Goal: Task Accomplishment & Management: Complete application form

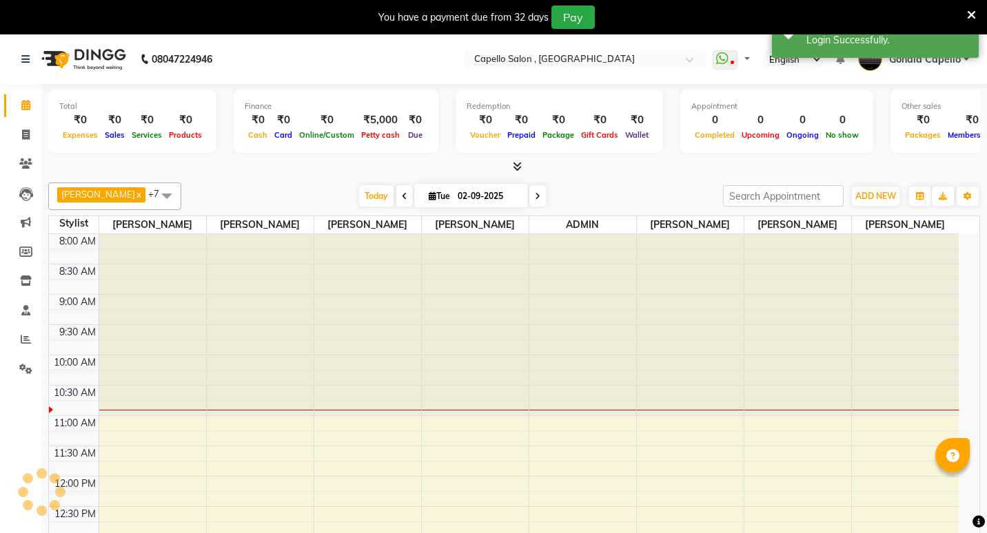
select select "en"
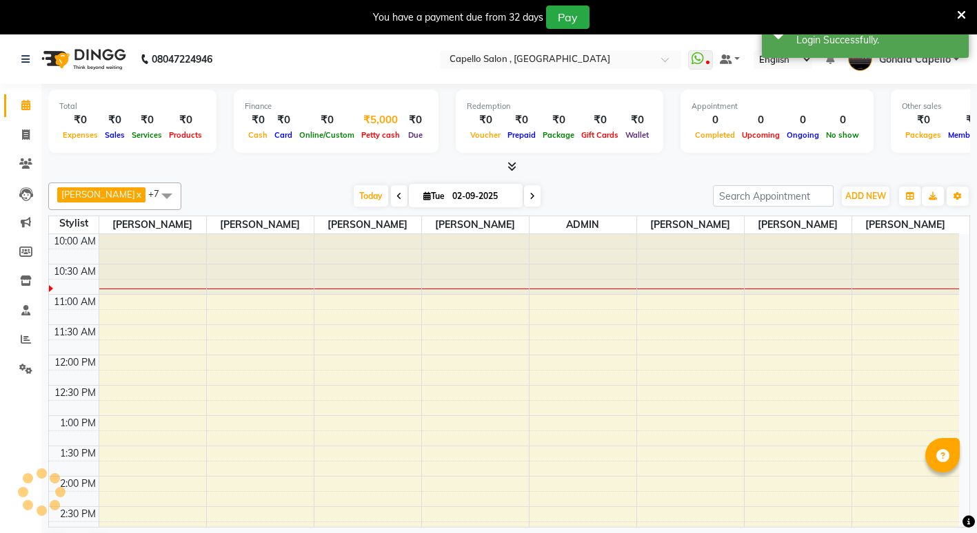
click at [389, 128] on div "Petty cash" at bounding box center [380, 134] width 45 height 14
click at [365, 137] on span "Petty cash" at bounding box center [380, 135] width 45 height 10
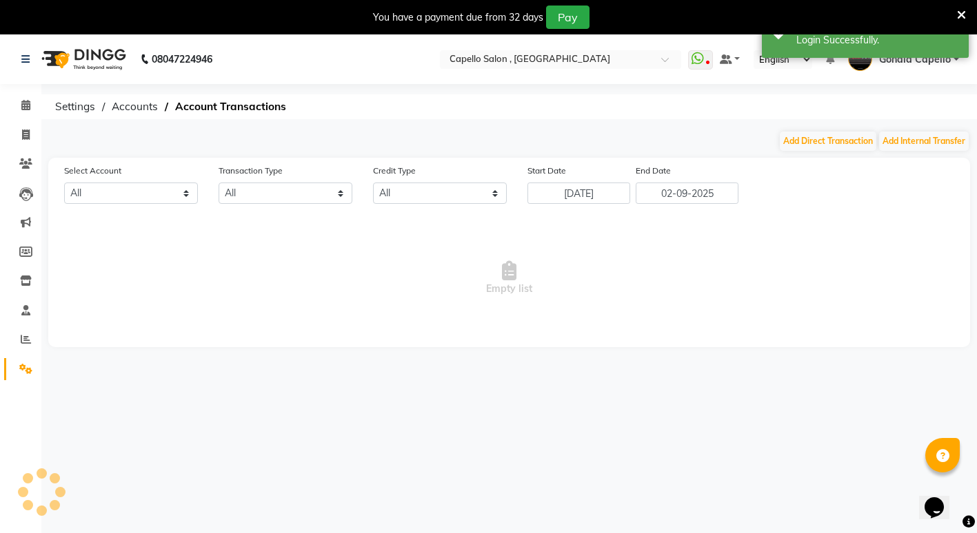
select select "2488"
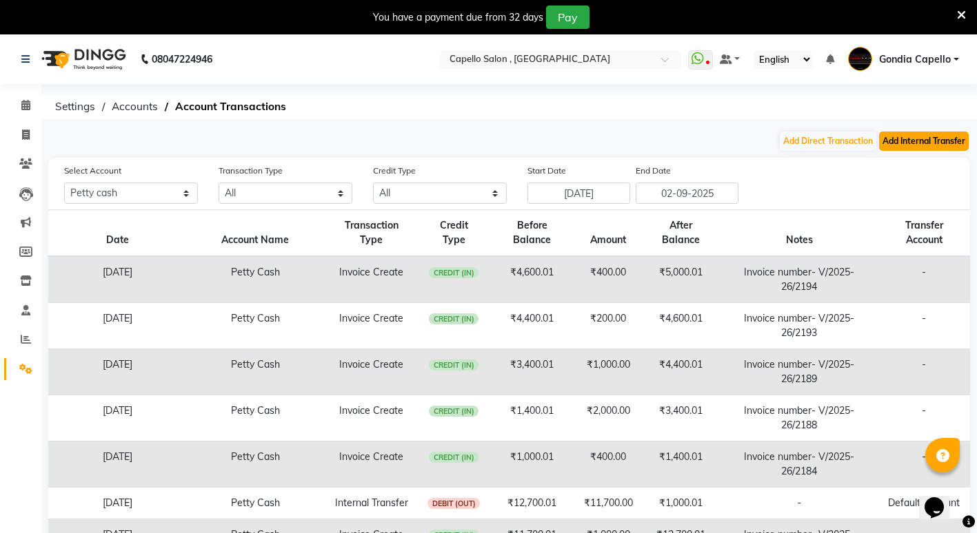
click at [925, 148] on button "Add Internal Transfer" at bounding box center [924, 141] width 90 height 19
select select "internal transfer"
select select "2488"
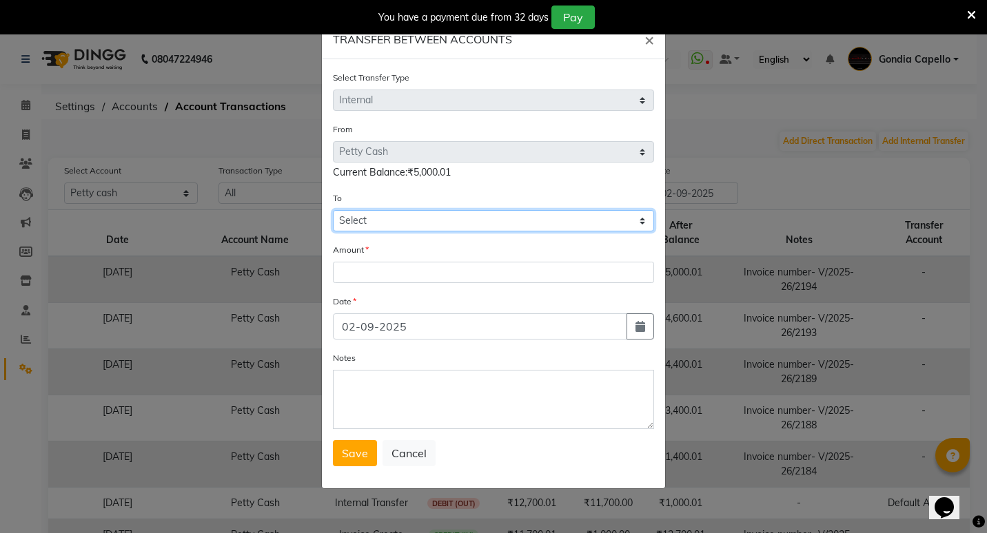
click at [434, 222] on select "Select Default Account [PERSON_NAME] Cash" at bounding box center [493, 220] width 321 height 21
select select "881"
click at [333, 210] on select "Select Default Account [PERSON_NAME] Cash" at bounding box center [493, 220] width 321 height 21
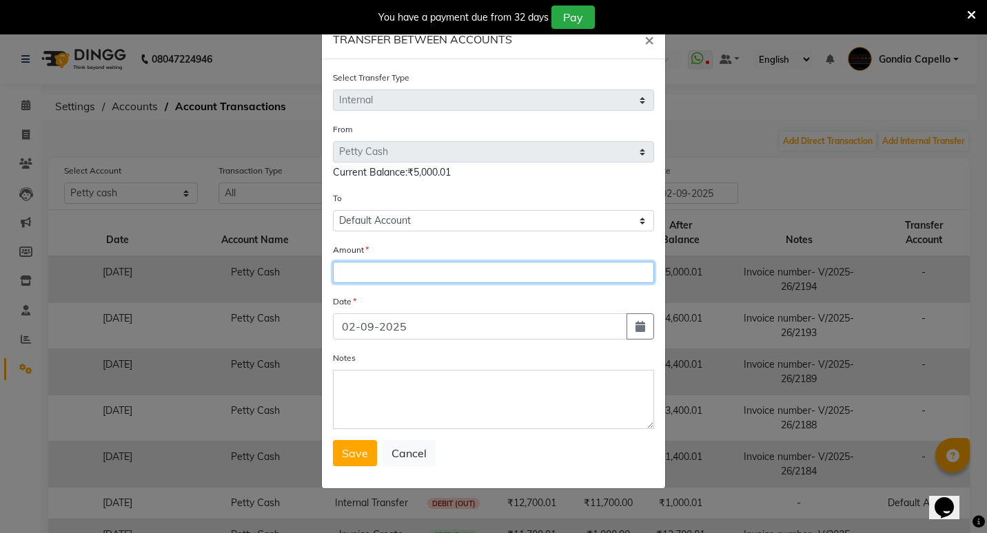
click at [409, 269] on input "number" at bounding box center [493, 272] width 321 height 21
type input "5000"
click at [336, 450] on button "Save" at bounding box center [355, 453] width 44 height 26
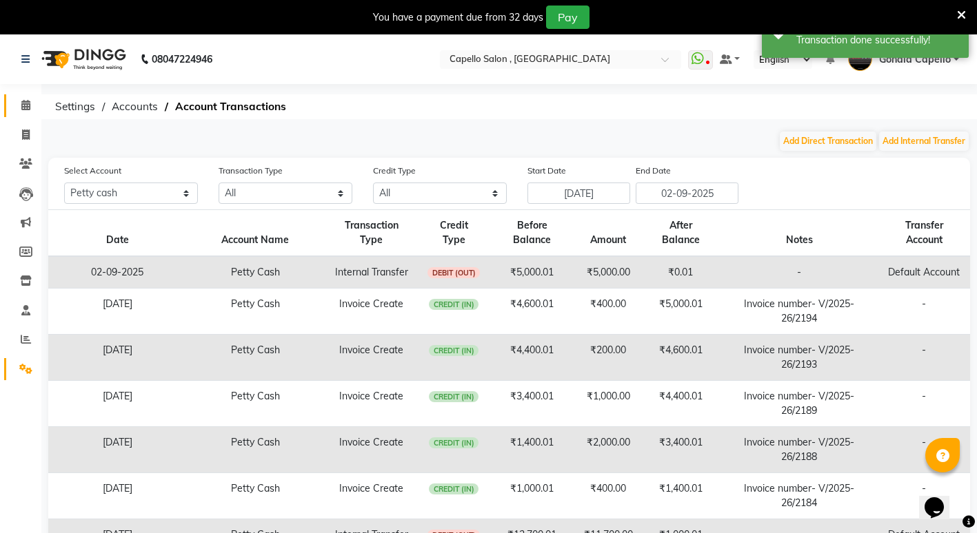
click at [23, 114] on link "Calendar" at bounding box center [20, 105] width 33 height 23
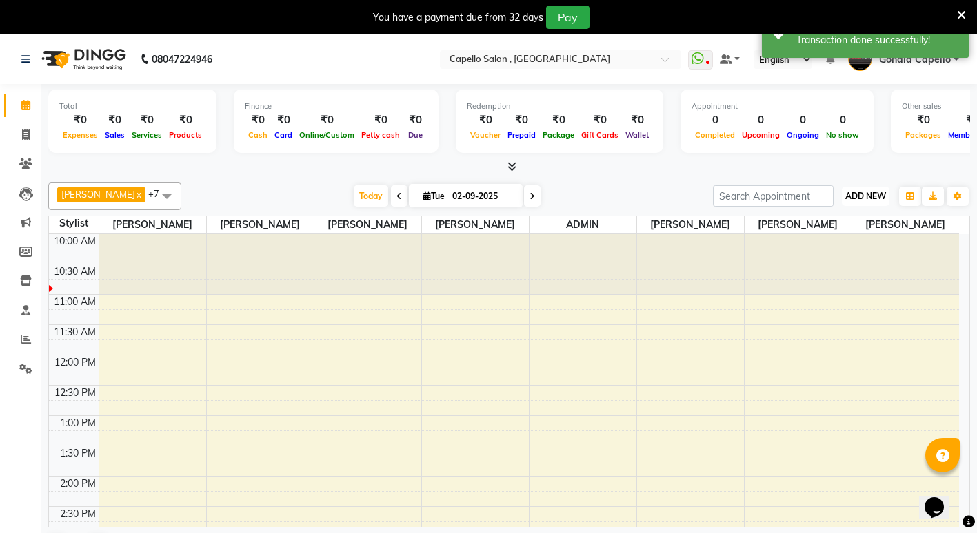
click at [846, 192] on span "ADD NEW" at bounding box center [865, 196] width 41 height 10
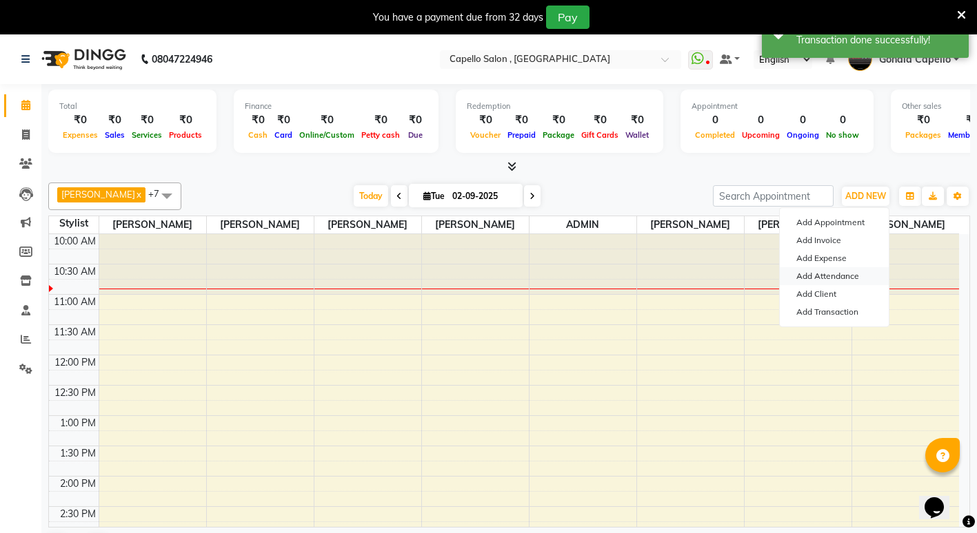
click at [832, 276] on link "Add Attendance" at bounding box center [833, 276] width 109 height 18
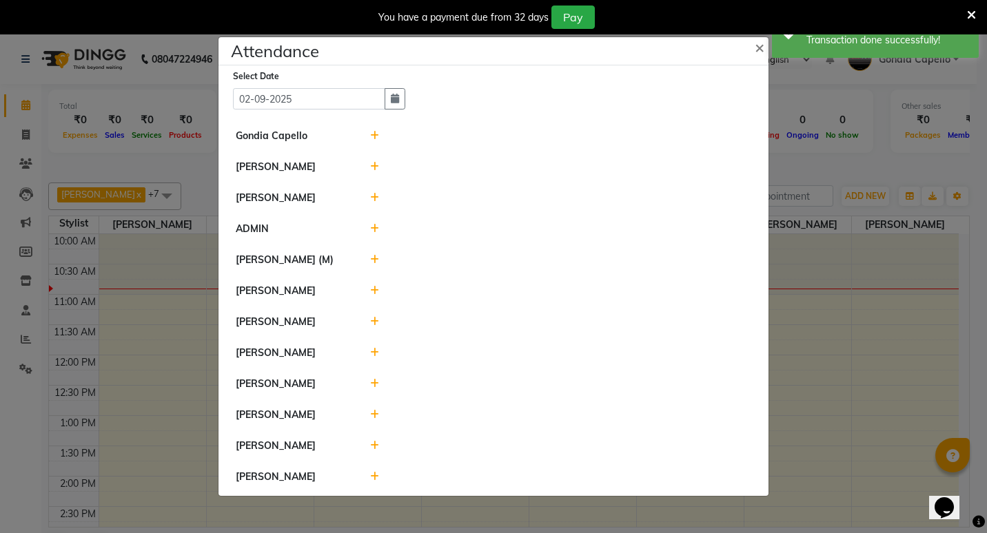
click at [374, 419] on icon at bounding box center [374, 415] width 9 height 10
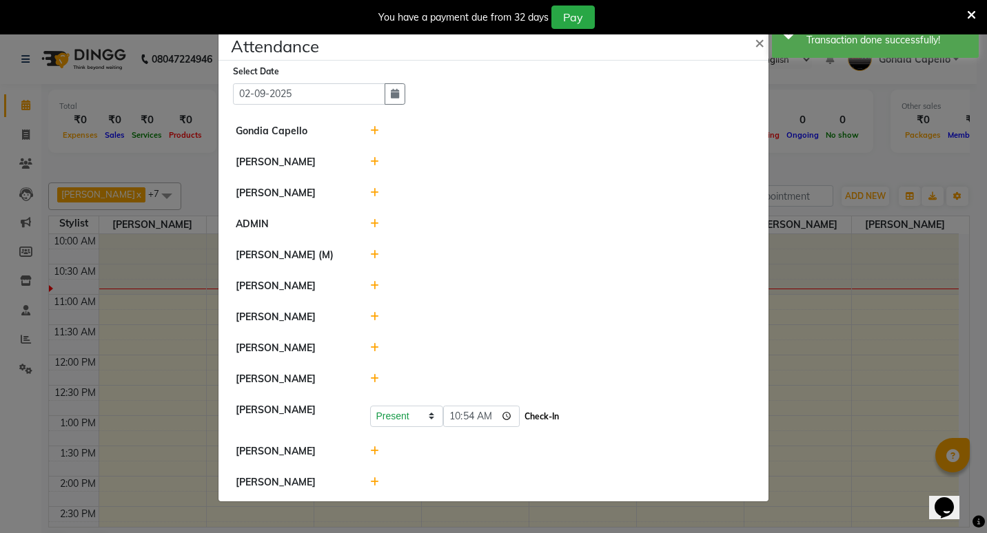
click at [545, 427] on button "Check-In" at bounding box center [541, 416] width 41 height 19
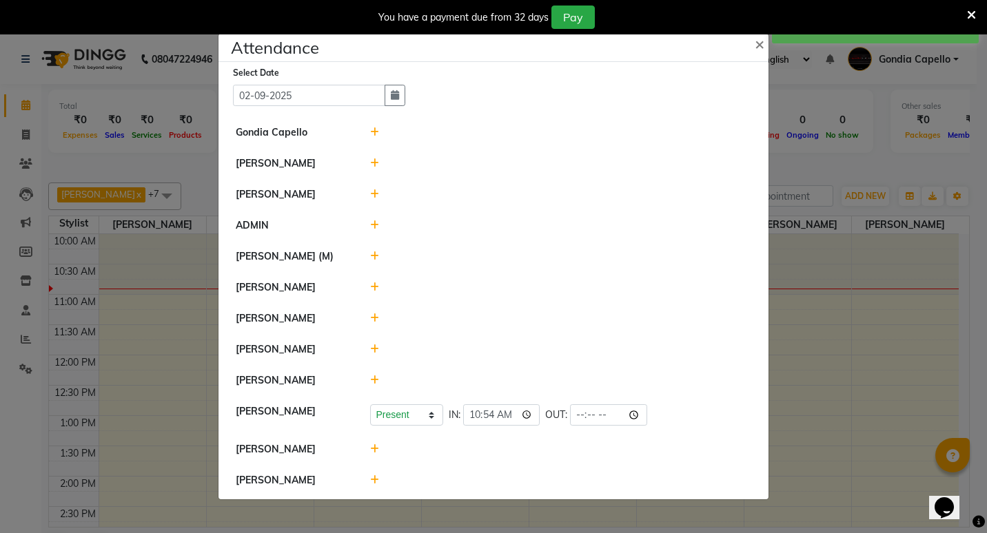
click at [376, 385] on icon at bounding box center [374, 381] width 9 height 10
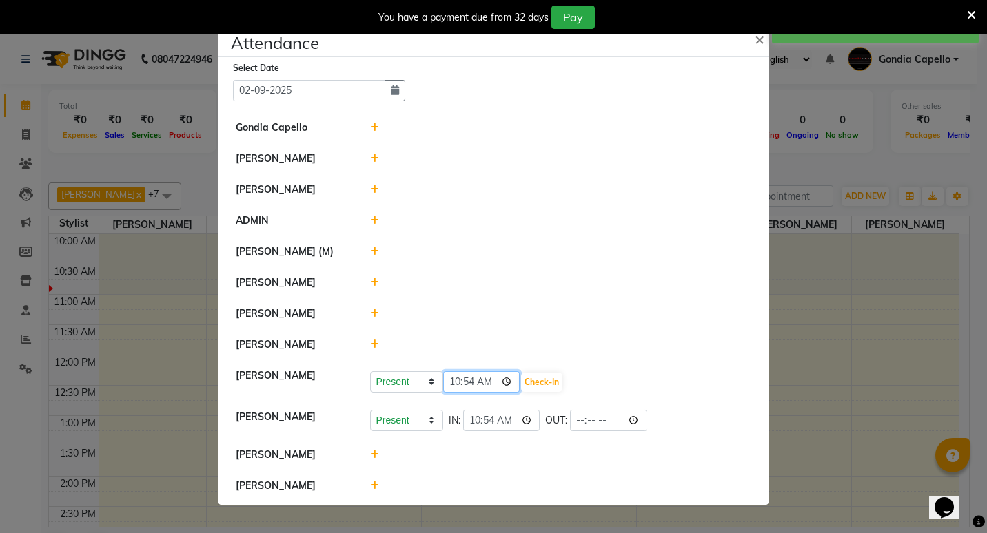
click at [470, 389] on input "10:54" at bounding box center [481, 381] width 77 height 21
type input "10:40"
click at [555, 386] on button "Check-In" at bounding box center [541, 382] width 41 height 19
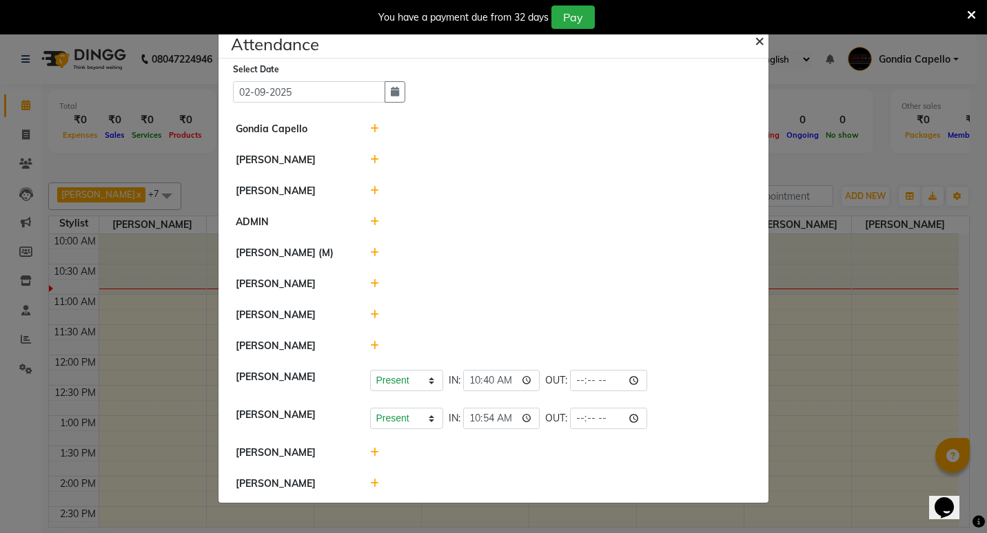
click at [761, 43] on button "×" at bounding box center [761, 40] width 34 height 39
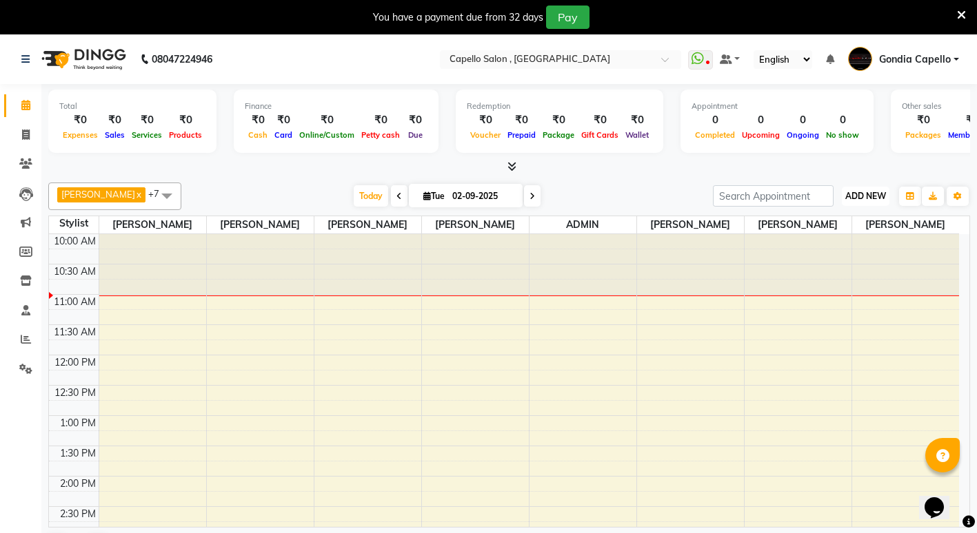
click at [873, 196] on span "ADD NEW" at bounding box center [865, 196] width 41 height 10
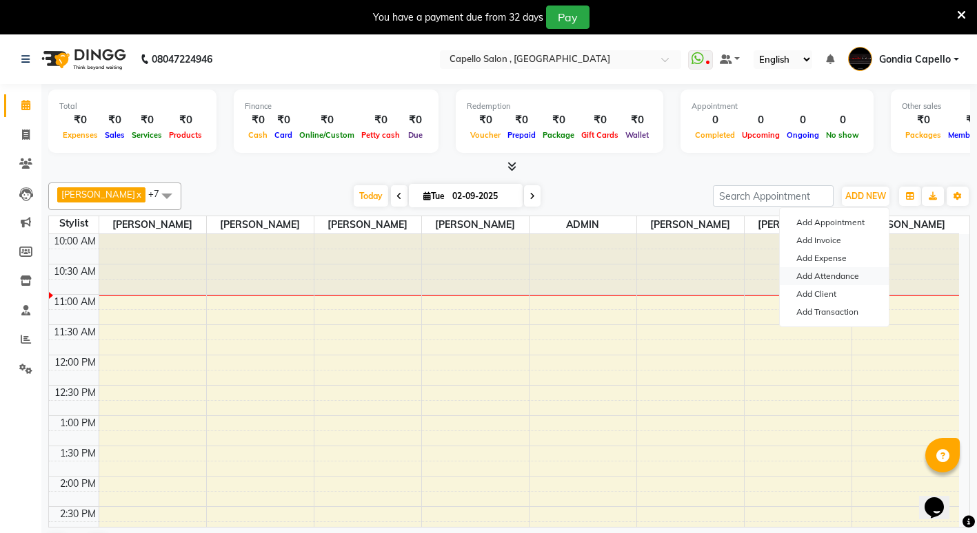
click at [840, 272] on link "Add Attendance" at bounding box center [833, 276] width 109 height 18
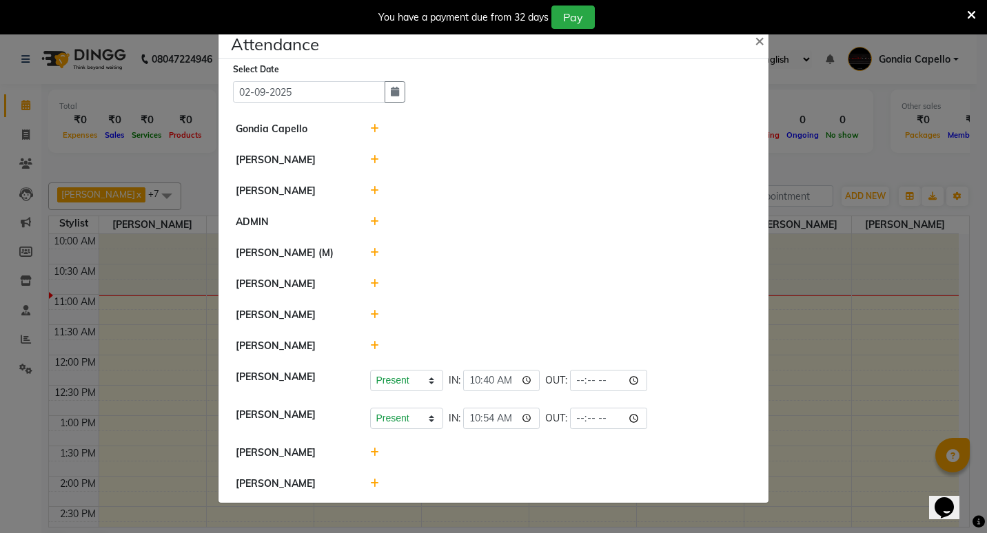
click at [376, 351] on icon at bounding box center [374, 346] width 9 height 10
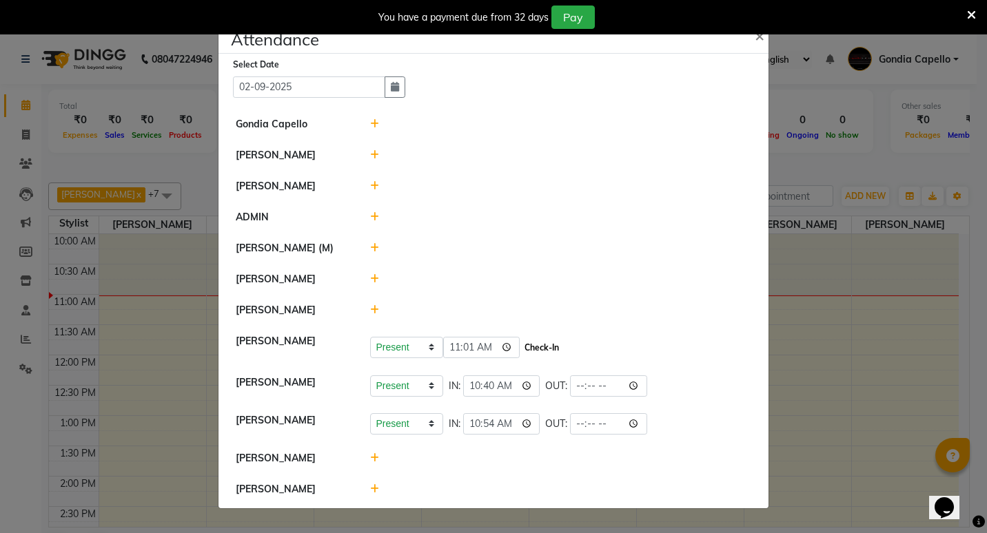
click at [531, 351] on button "Check-In" at bounding box center [541, 347] width 41 height 19
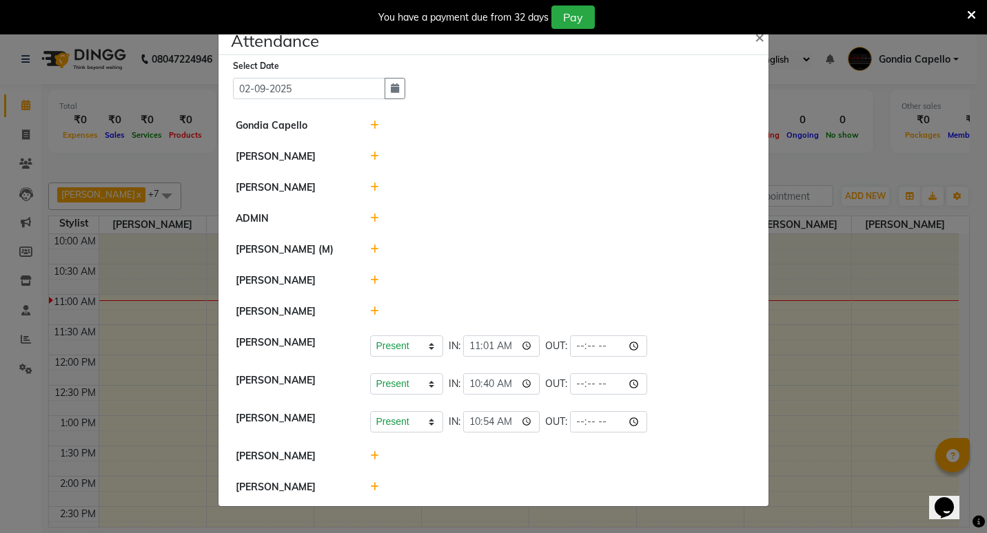
click at [370, 276] on icon at bounding box center [374, 281] width 9 height 10
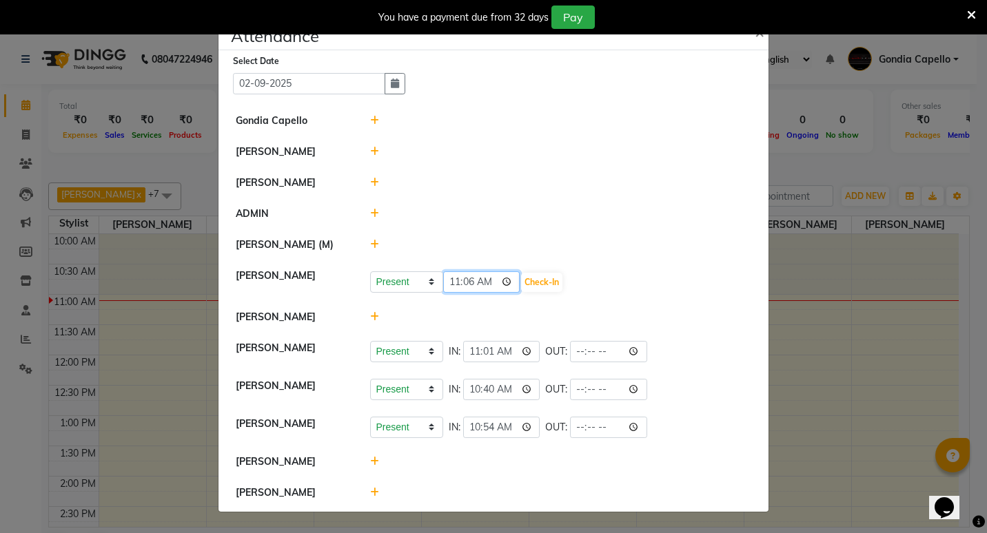
click at [469, 283] on input "11:06" at bounding box center [481, 282] width 77 height 21
type input "11:04"
click at [552, 283] on button "Check-In" at bounding box center [541, 282] width 41 height 19
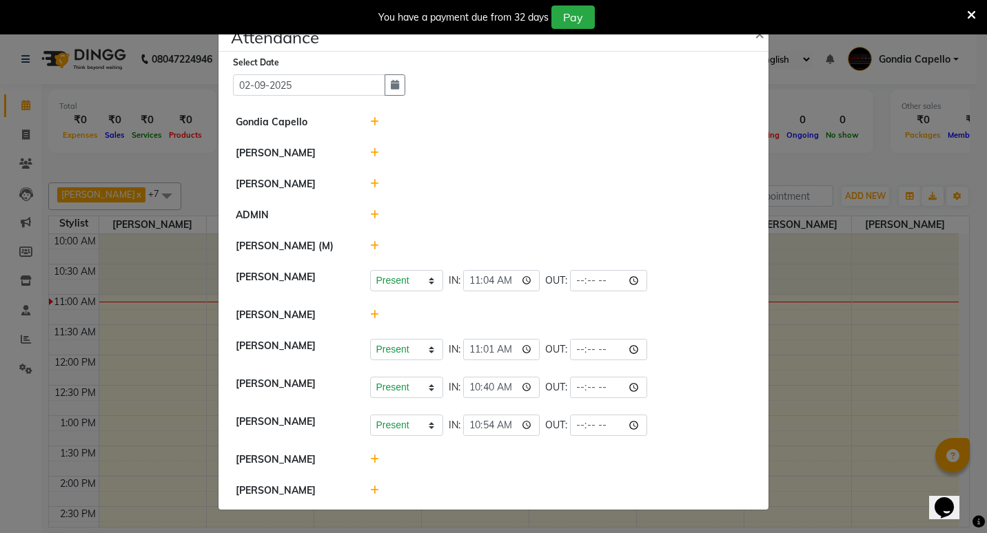
click at [370, 153] on icon at bounding box center [374, 153] width 9 height 10
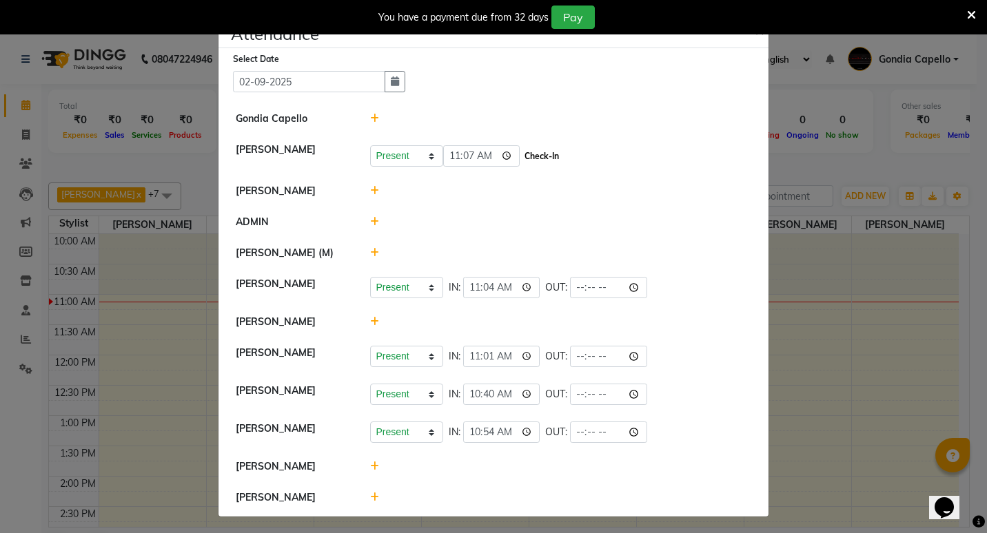
click at [532, 153] on button "Check-In" at bounding box center [541, 156] width 41 height 19
